Goal: Check status

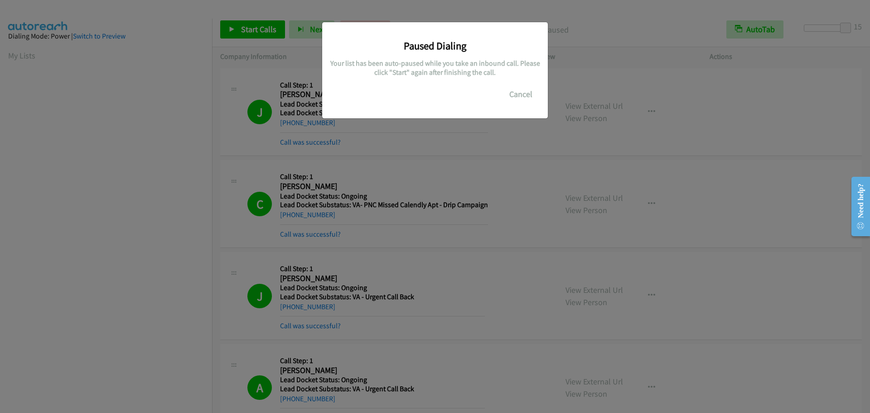
scroll to position [96, 0]
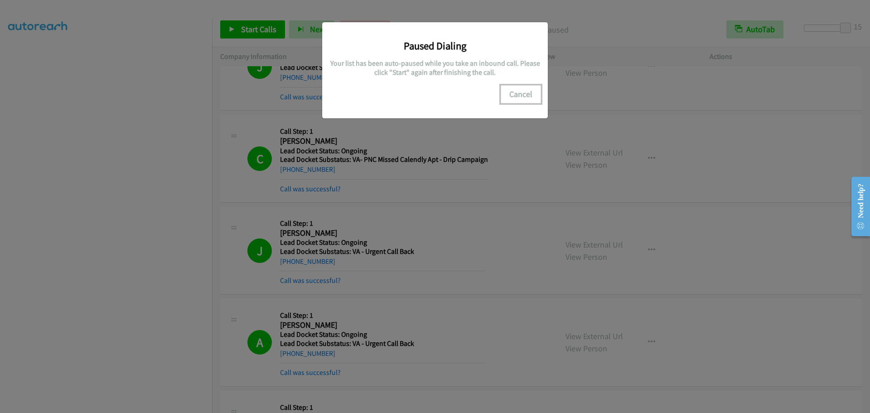
click at [520, 97] on button "Cancel" at bounding box center [521, 94] width 40 height 18
click at [524, 78] on div "Paused Dialing Your list has been auto-paused while you take an inbound call. P…" at bounding box center [435, 66] width 212 height 74
click at [529, 92] on button "Cancel" at bounding box center [521, 94] width 40 height 18
drag, startPoint x: 79, startPoint y: 174, endPoint x: 112, endPoint y: 197, distance: 40.0
click at [79, 174] on div "Paused Dialing Your list has been auto-paused while you take an inbound call. P…" at bounding box center [435, 210] width 870 height 405
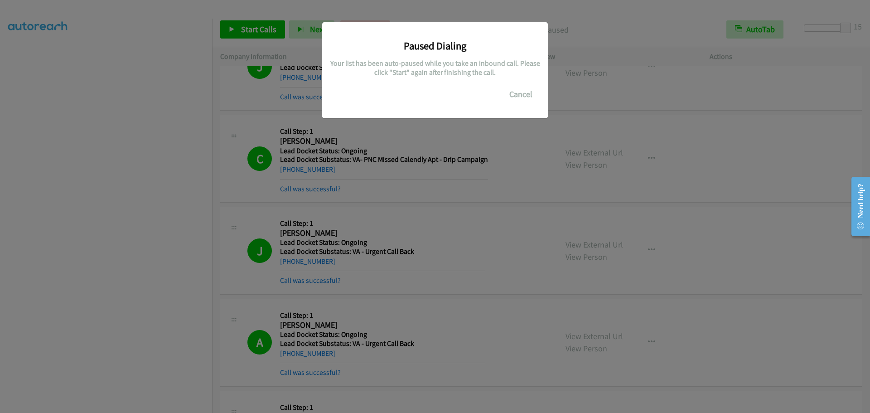
click at [180, 245] on div "Paused Dialing Your list has been auto-paused while you take an inbound call. P…" at bounding box center [435, 210] width 870 height 405
click at [522, 94] on button "Cancel" at bounding box center [521, 94] width 40 height 18
drag, startPoint x: 538, startPoint y: 92, endPoint x: 526, endPoint y: 93, distance: 11.8
click at [535, 93] on button "Cancel" at bounding box center [521, 94] width 40 height 18
click at [491, 96] on div "Paused Dialing Your list has been auto-paused while you take an inbound call. P…" at bounding box center [435, 66] width 212 height 74
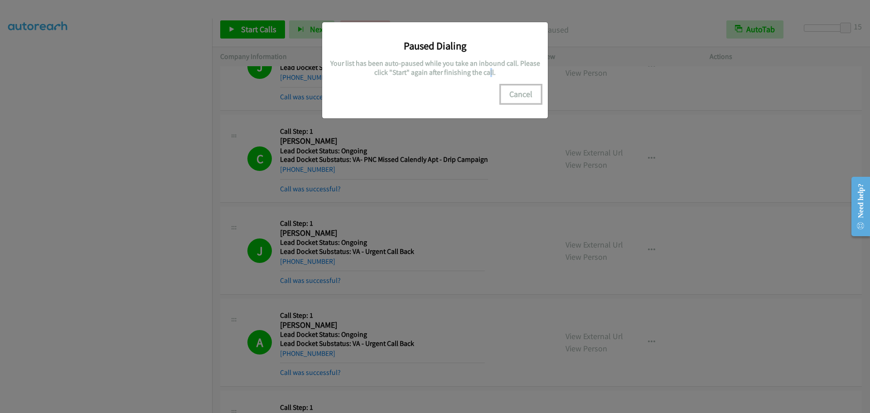
click at [507, 95] on button "Cancel" at bounding box center [521, 94] width 40 height 18
click at [87, 179] on div "Paused Dialing Your list has been auto-paused while you take an inbound call. P…" at bounding box center [435, 210] width 870 height 405
click at [39, 39] on div "Paused Dialing Your list has been auto-paused while you take an inbound call. P…" at bounding box center [435, 210] width 870 height 405
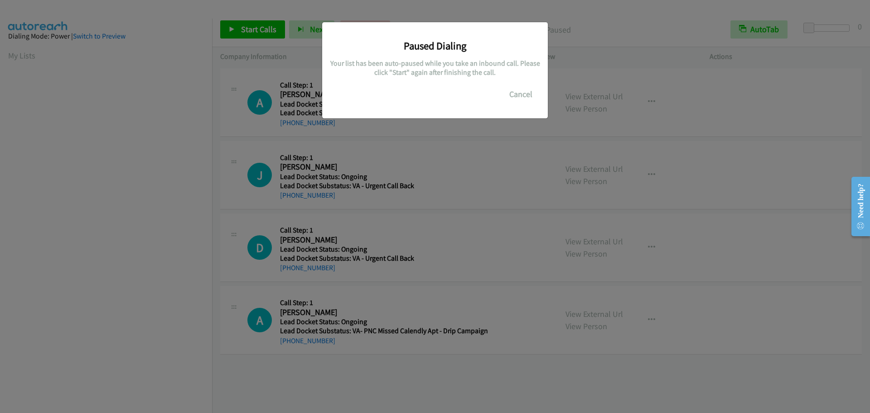
click at [105, 106] on div "Paused Dialing Your list has been auto-paused while you take an inbound call. P…" at bounding box center [435, 210] width 870 height 405
